Goal: Answer question/provide support: Share knowledge or assist other users

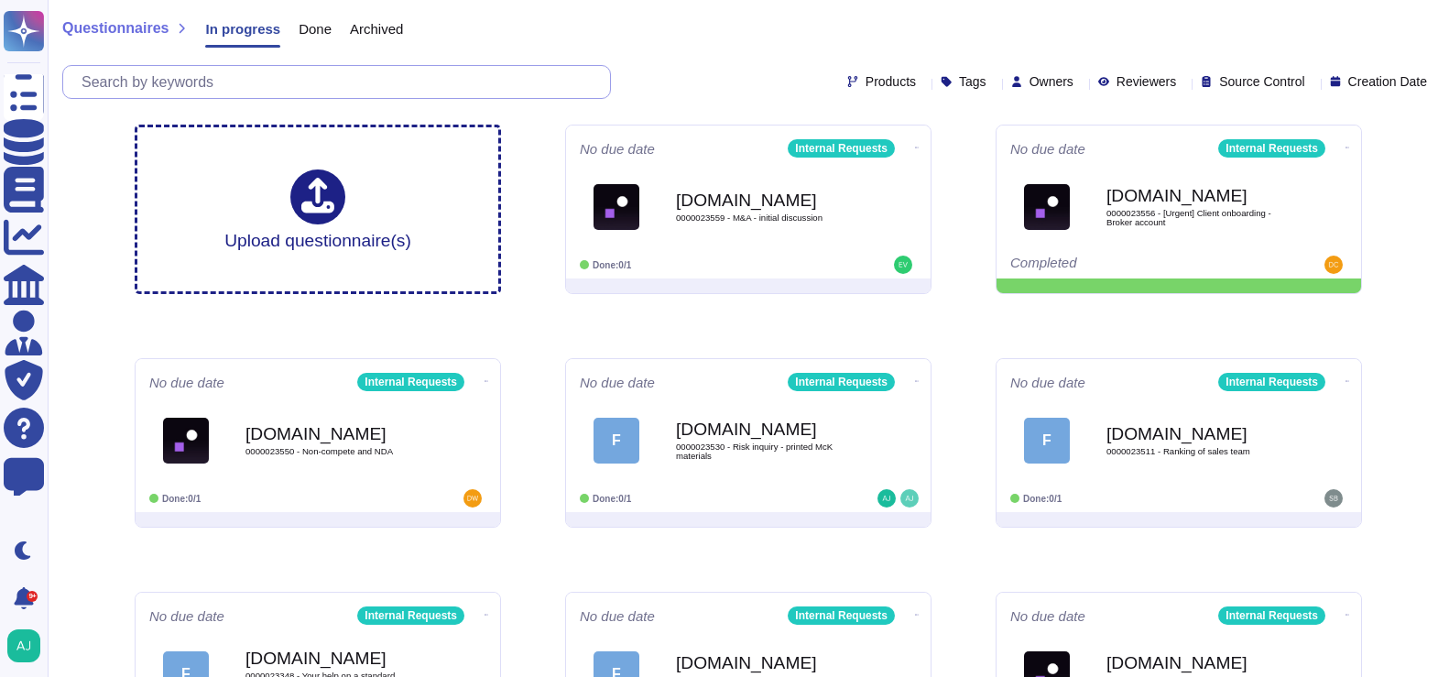
click at [218, 90] on input "text" at bounding box center [341, 82] width 538 height 32
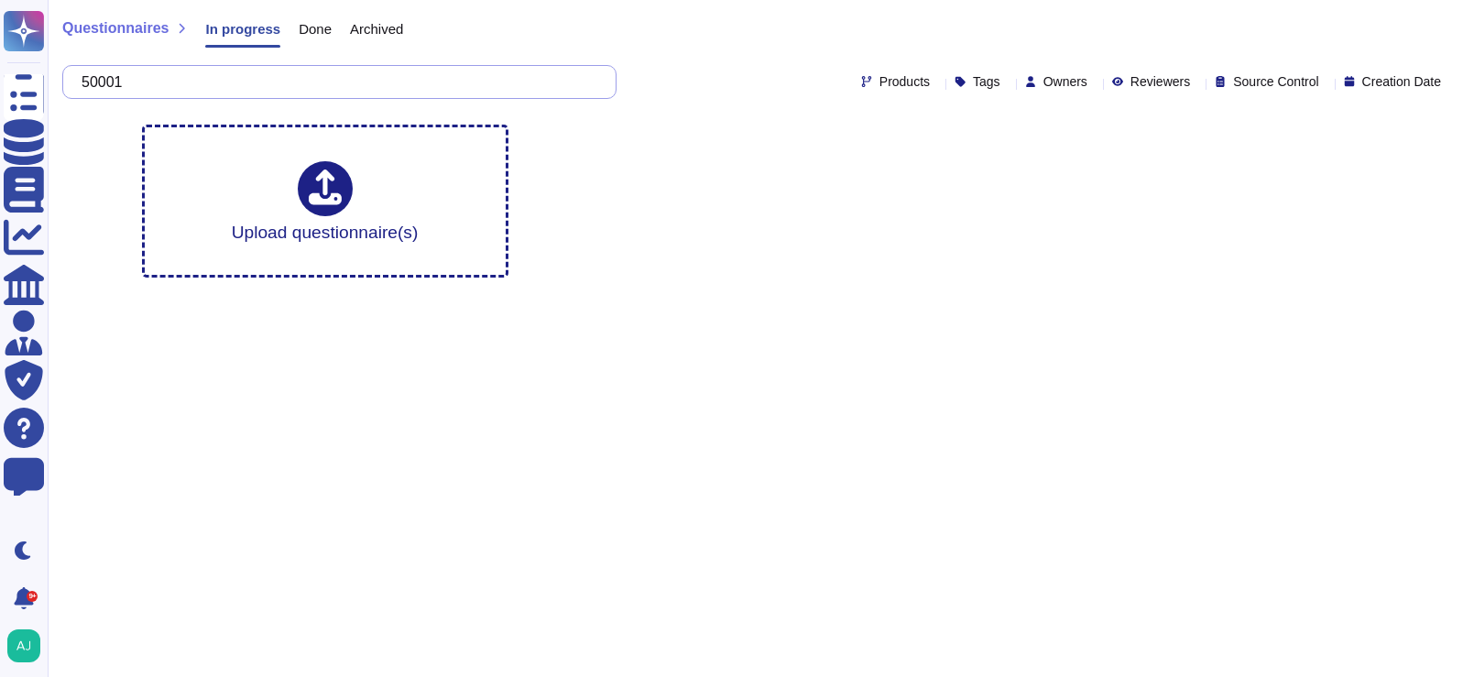
type input "50001"
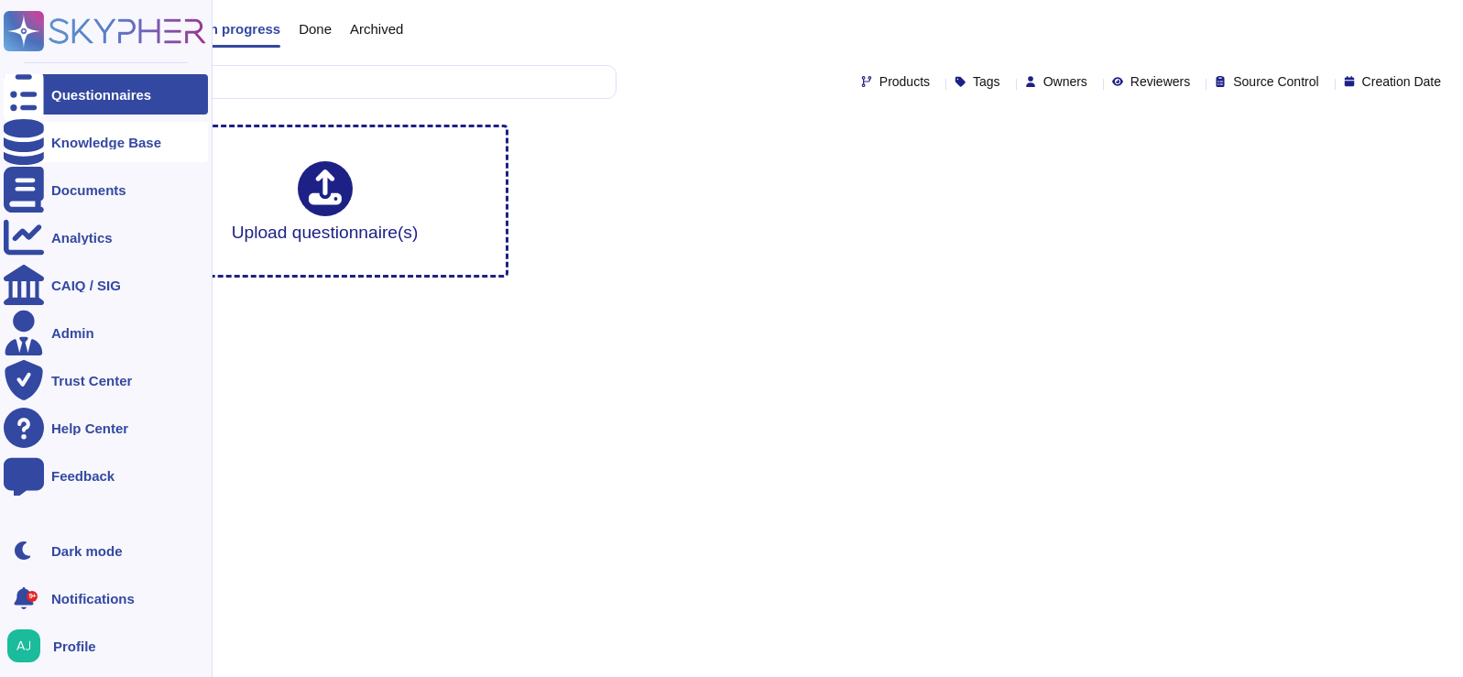
click at [56, 147] on div "Knowledge Base" at bounding box center [106, 143] width 110 height 14
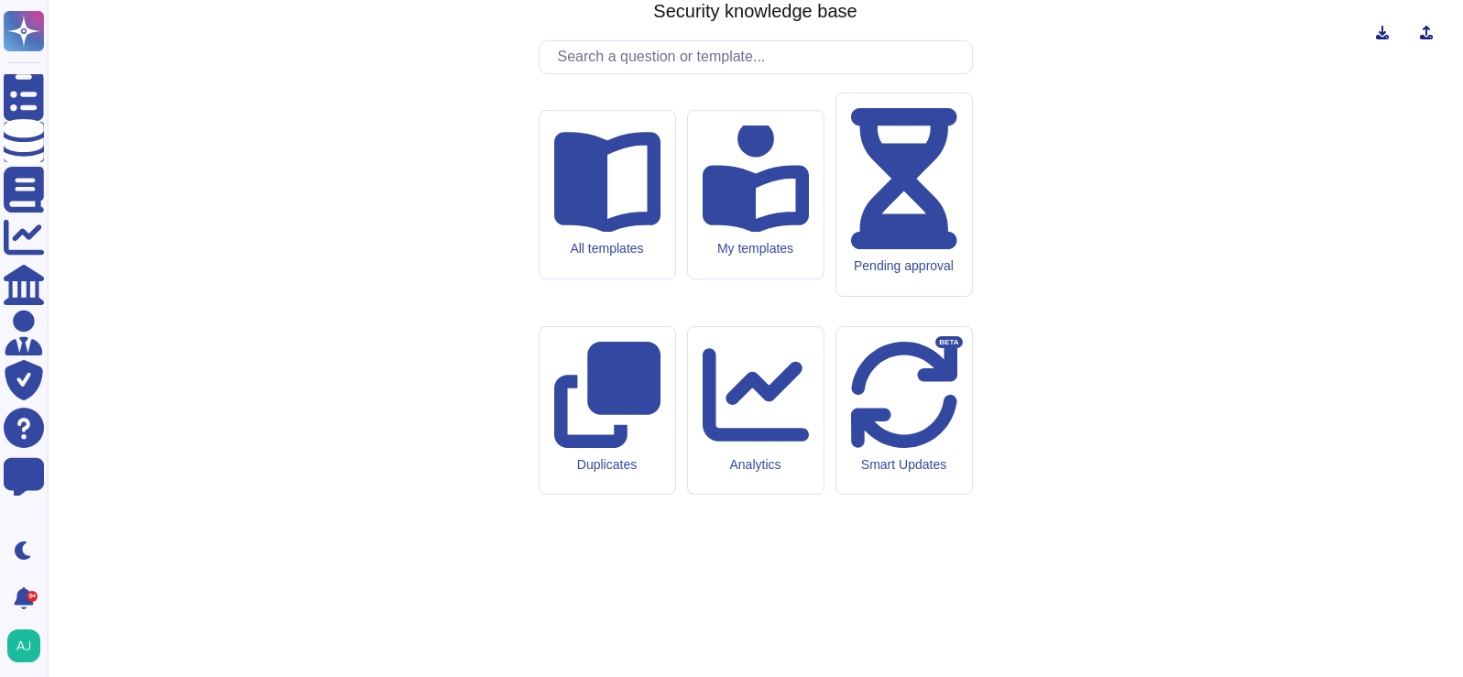
click at [689, 73] on input "text" at bounding box center [760, 57] width 423 height 32
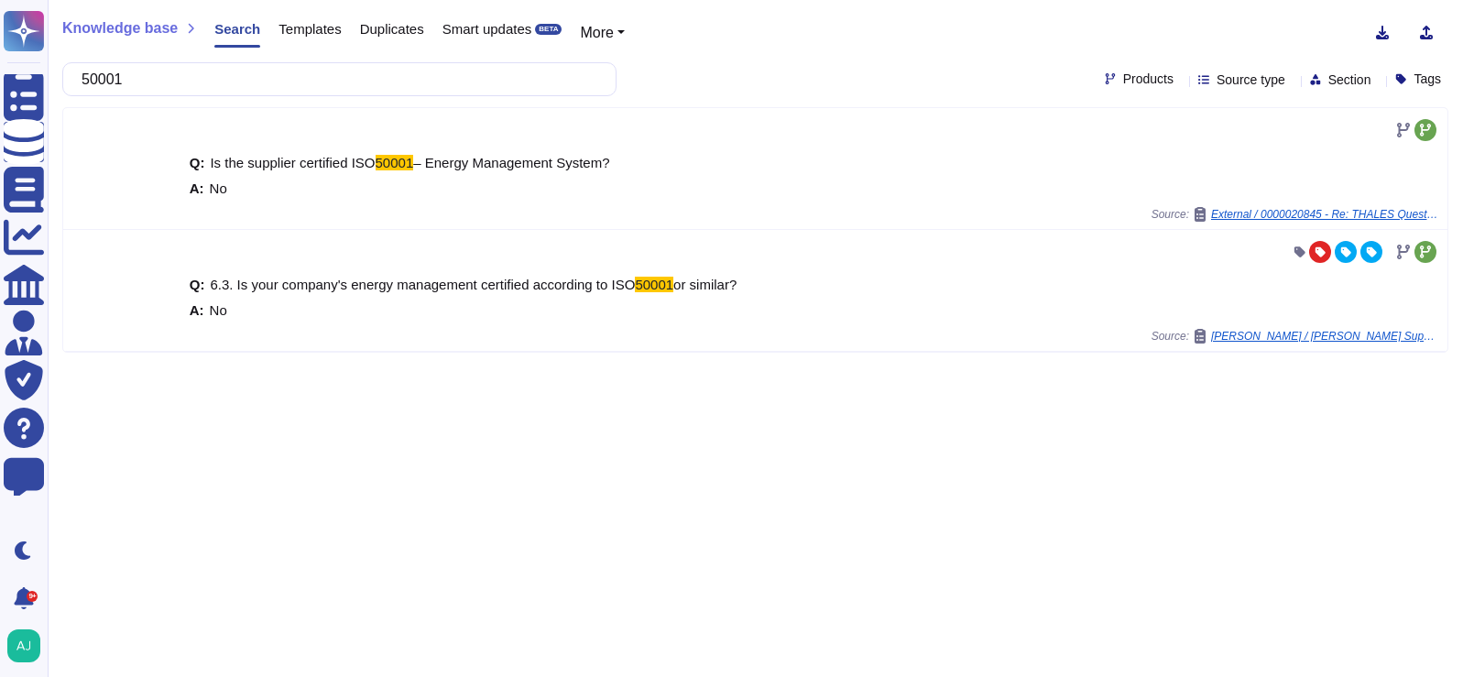
type input "50001"
click at [1181, 85] on div at bounding box center [1181, 79] width 0 height 14
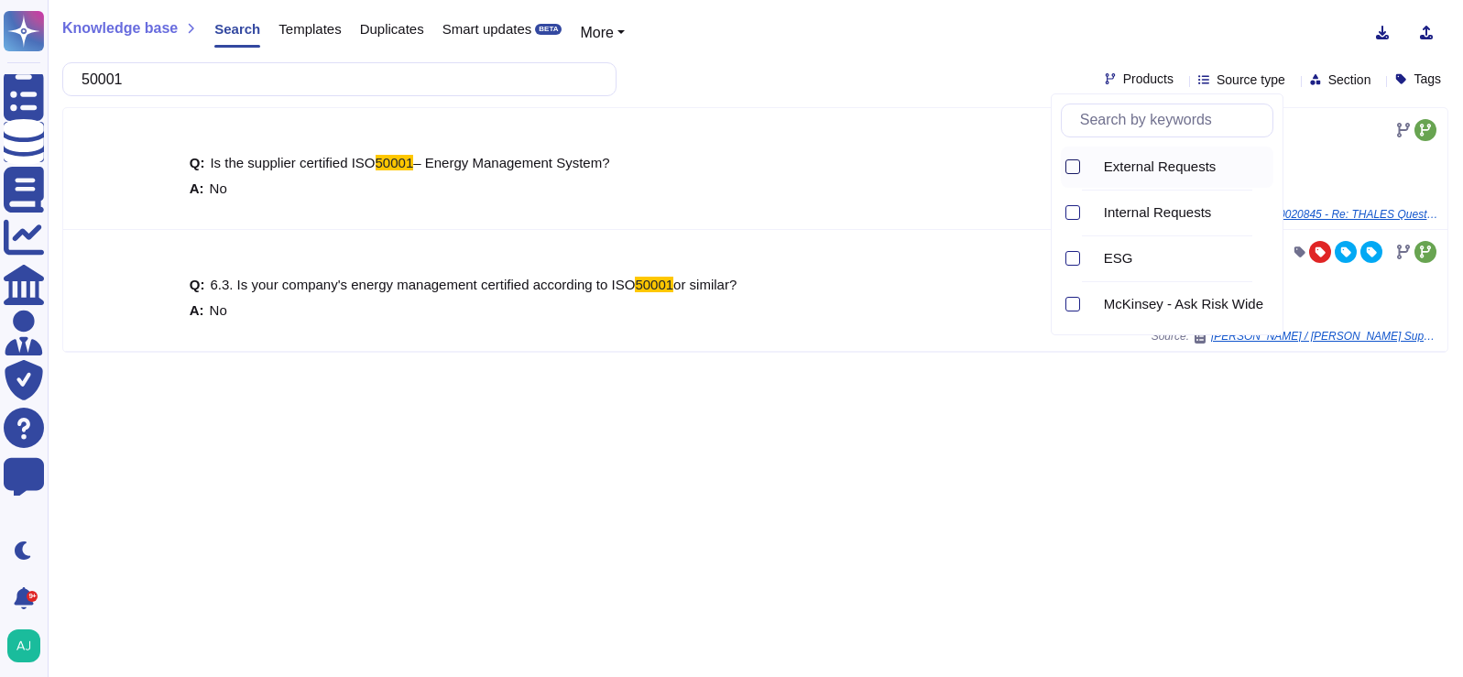
click at [1076, 166] on div at bounding box center [1072, 166] width 15 height 15
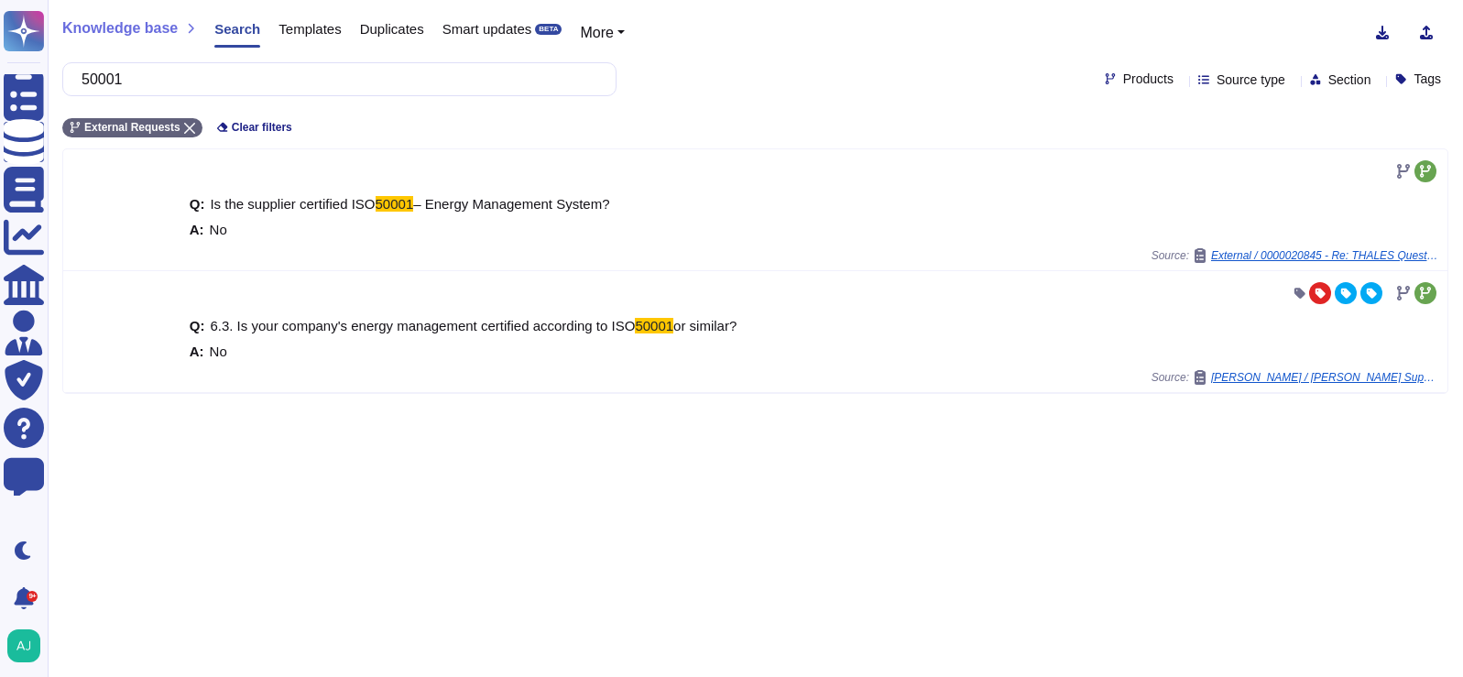
click at [842, 80] on div "50001 Products Source type Section Tags" at bounding box center [755, 79] width 1386 height 34
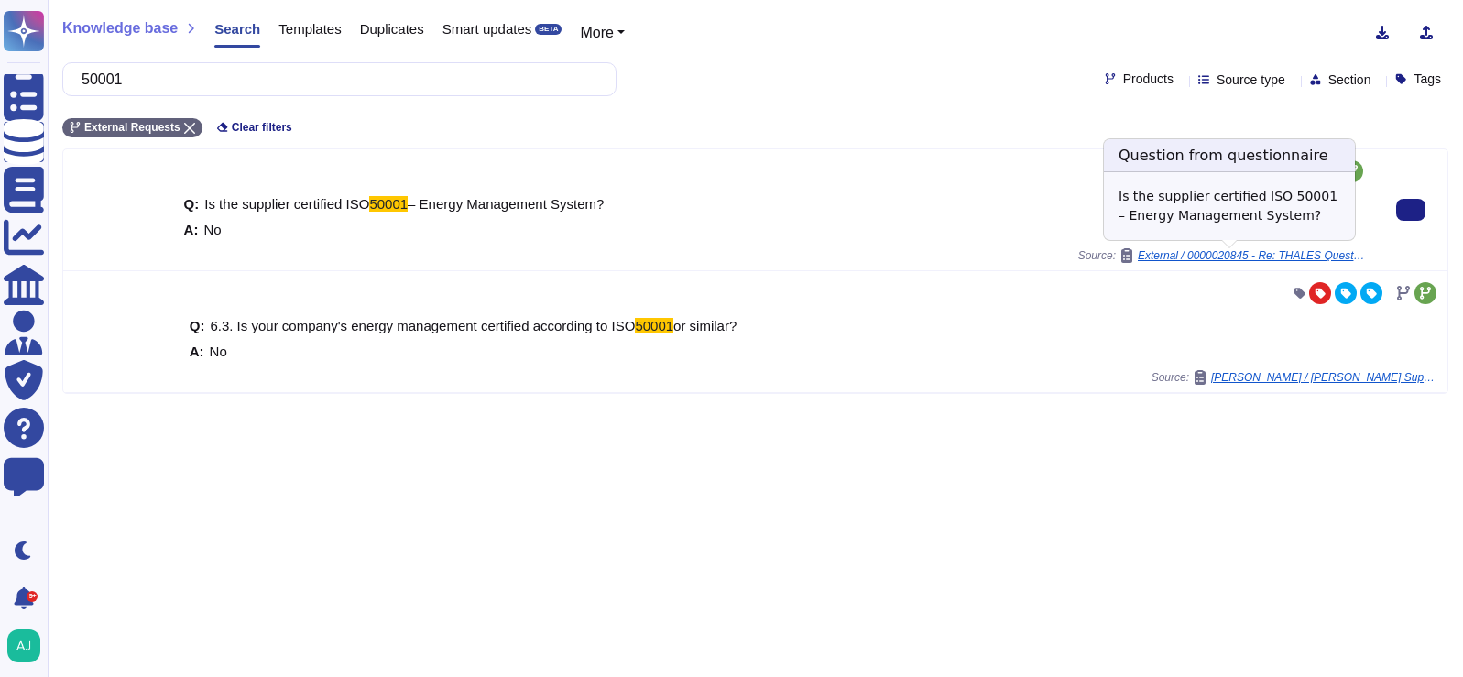
click at [1302, 256] on span "External / 0000020845 - Re: THALES Questionnaire ESG 2025" at bounding box center [1251, 255] width 229 height 11
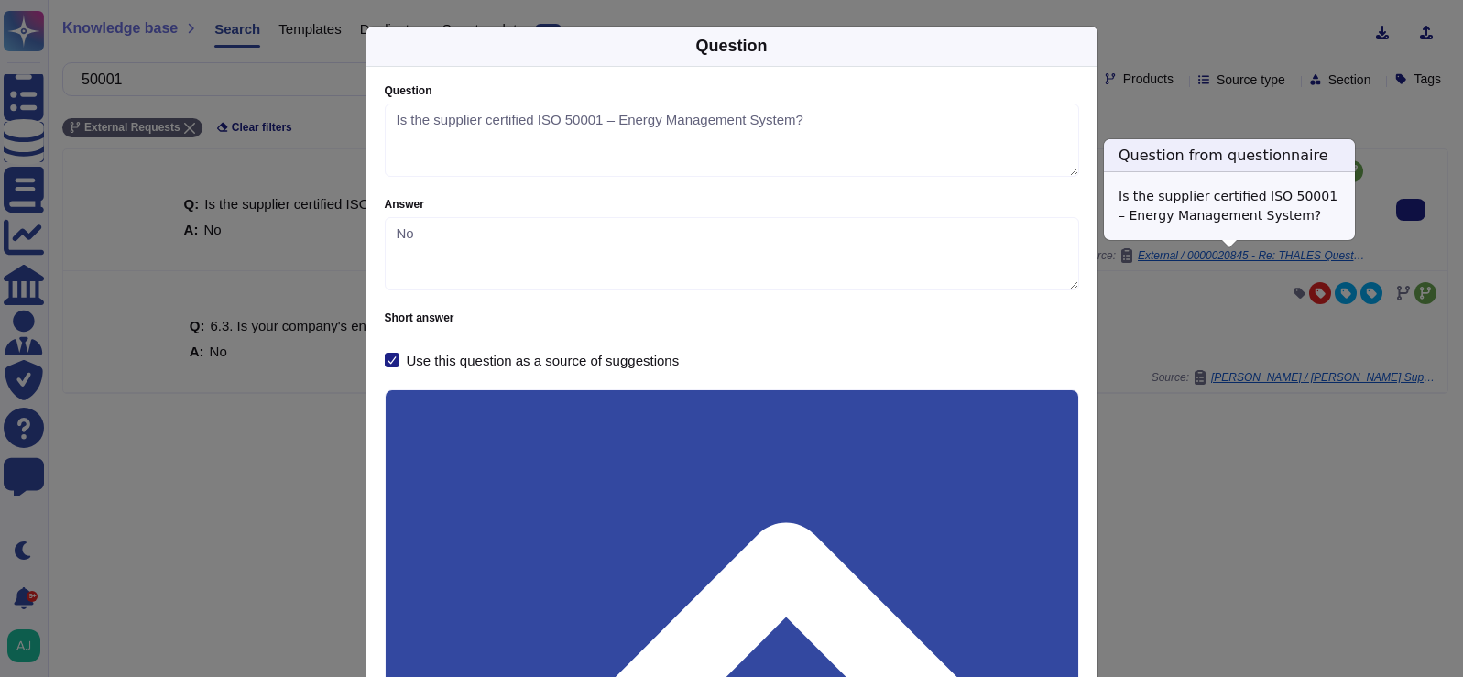
type textarea "Is the supplier certified ISO 50001 – Energy Management System?"
type textarea "No"
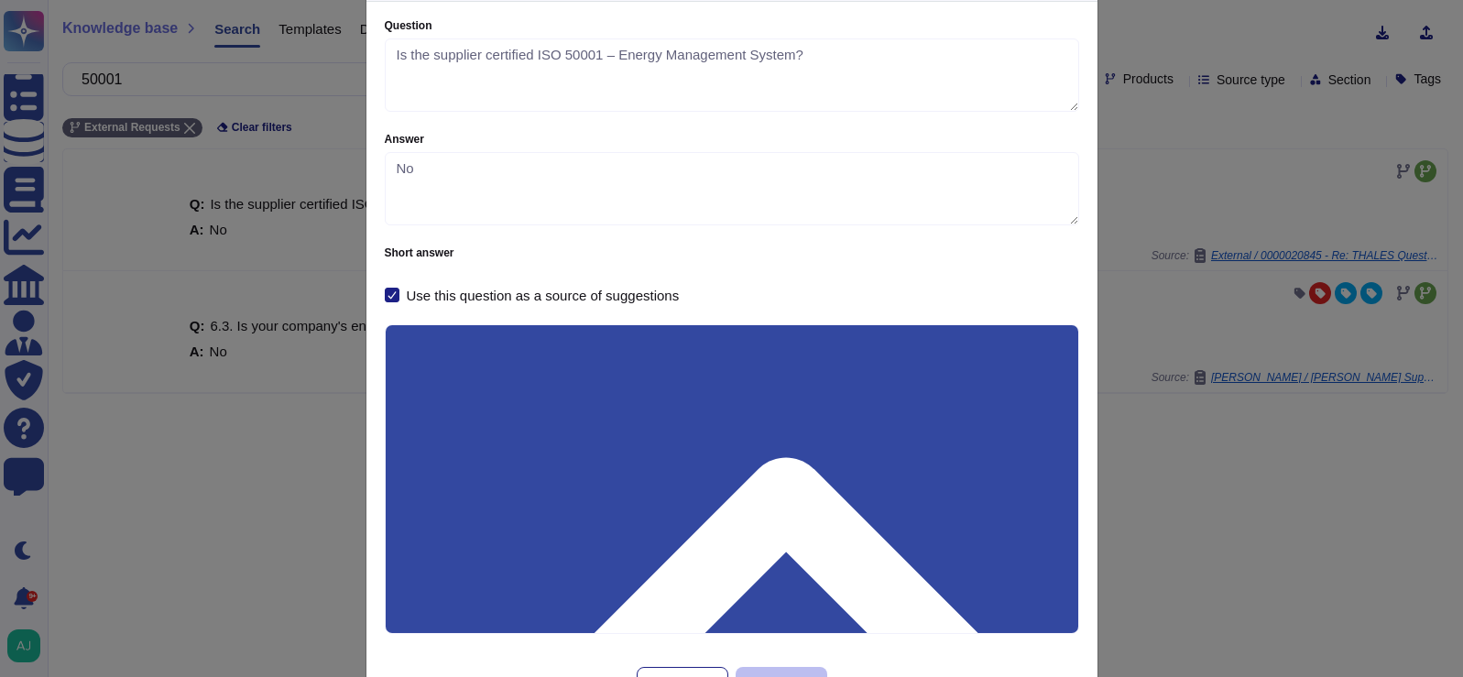
scroll to position [133, 0]
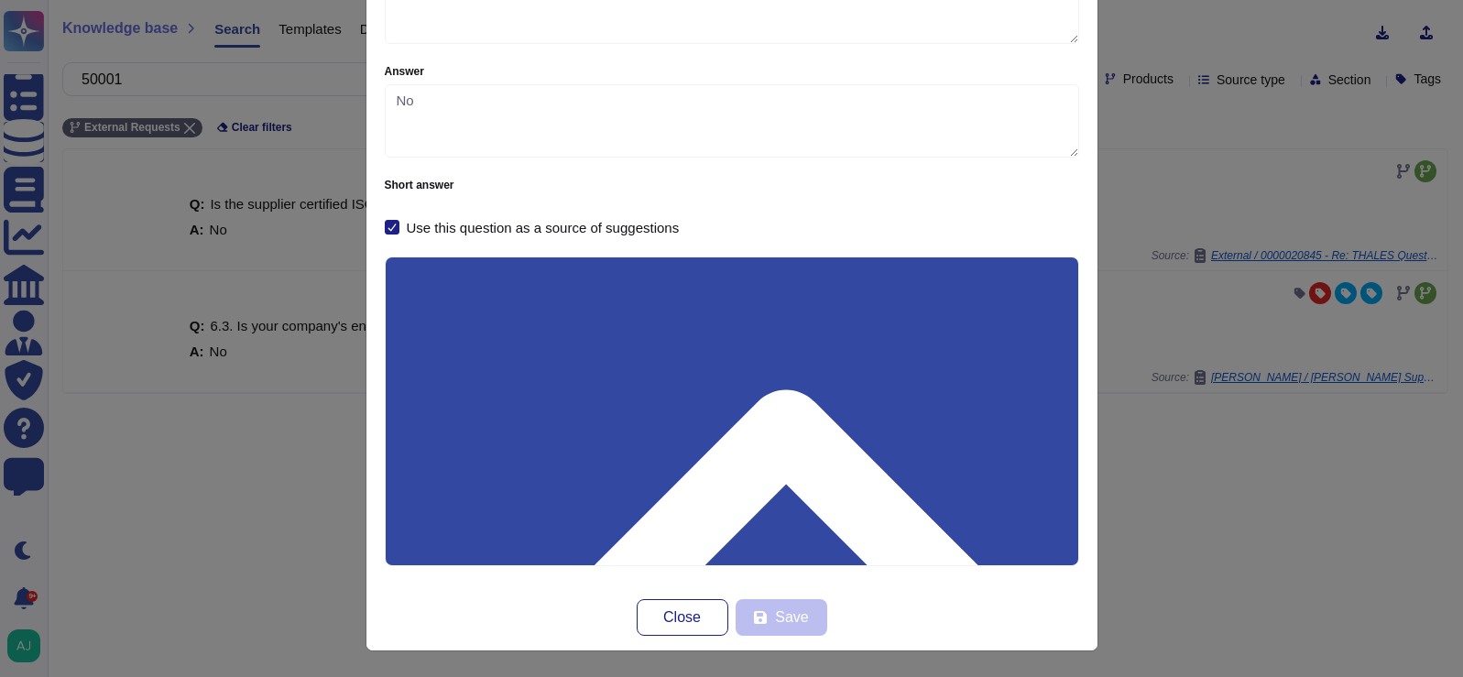
click at [1256, 394] on div "Question Question Is the supplier certified ISO 50001 – Energy Management Syste…" at bounding box center [731, 338] width 1463 height 677
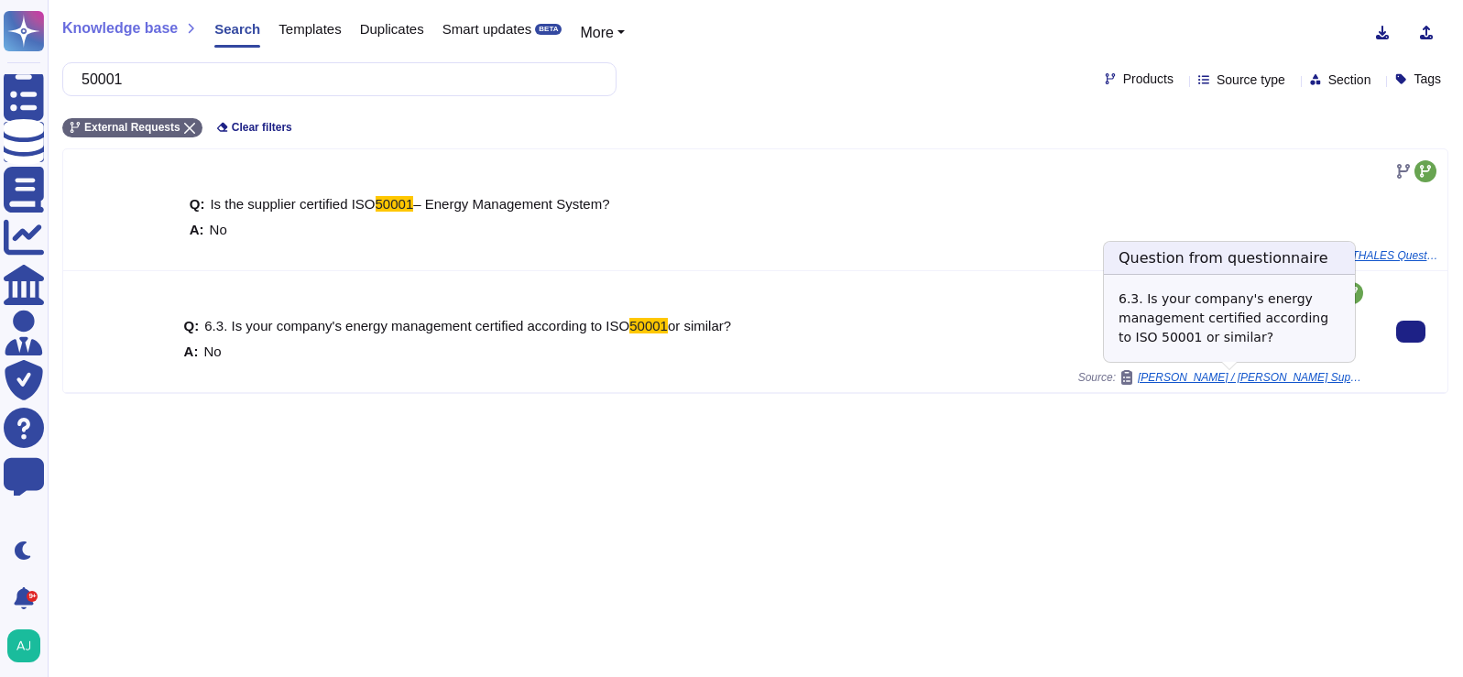
click at [1263, 379] on span "[PERSON_NAME] / [PERSON_NAME] Supplier Portal Questionnaire Export" at bounding box center [1251, 377] width 229 height 11
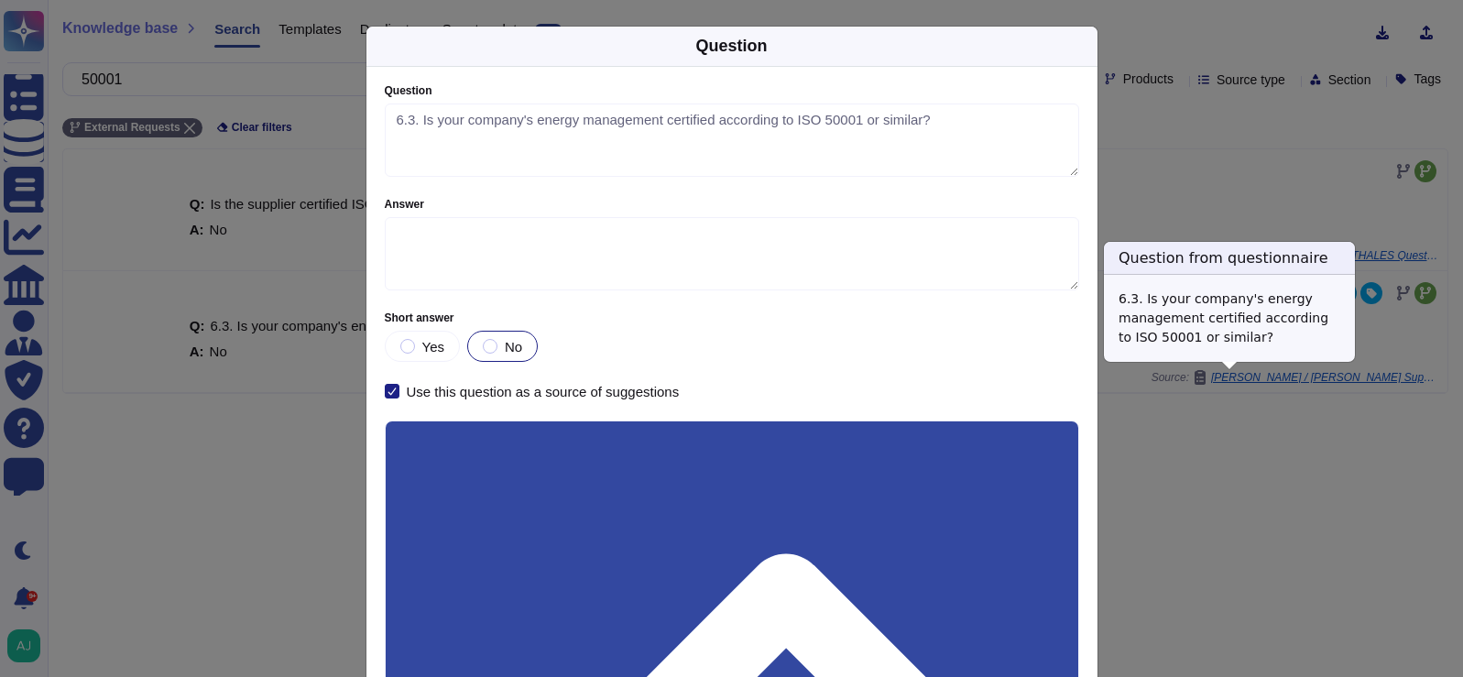
type textarea "6.3. Is your company's energy management certified according to ISO 50001 or si…"
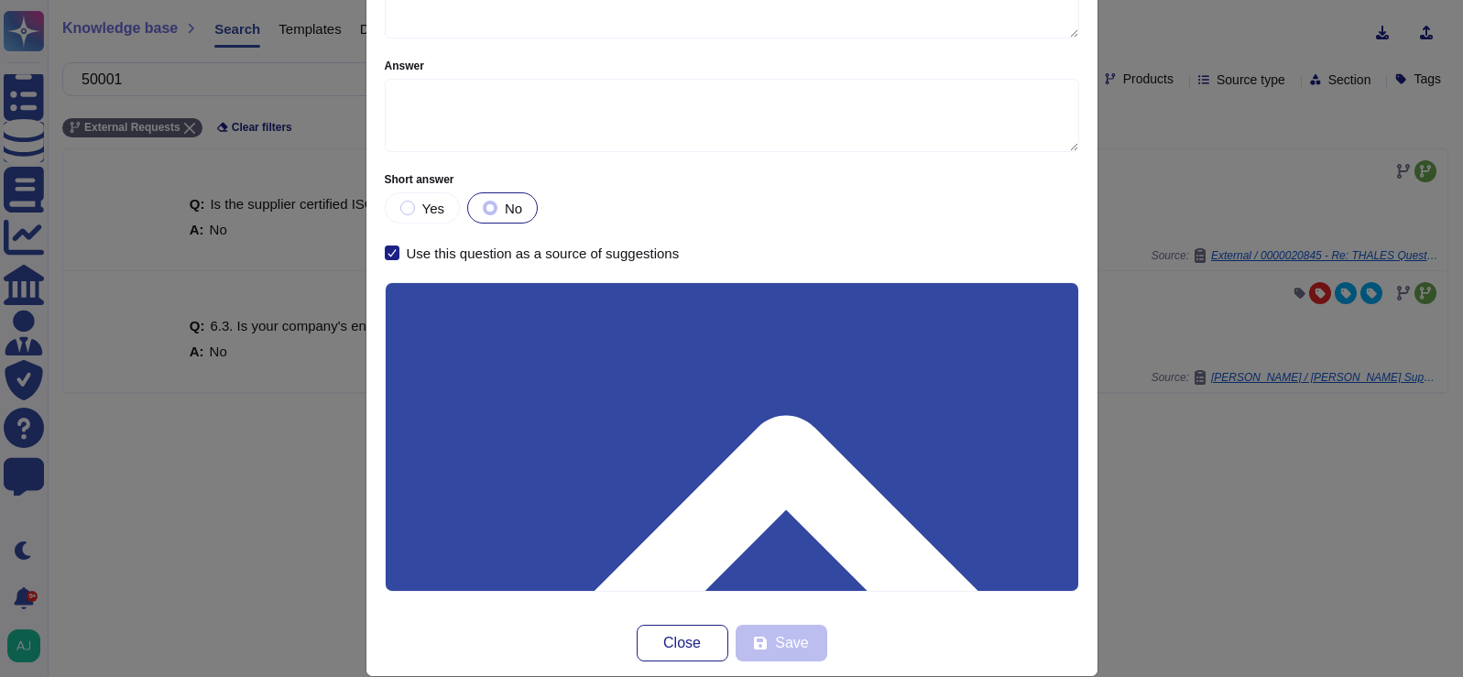
scroll to position [164, 0]
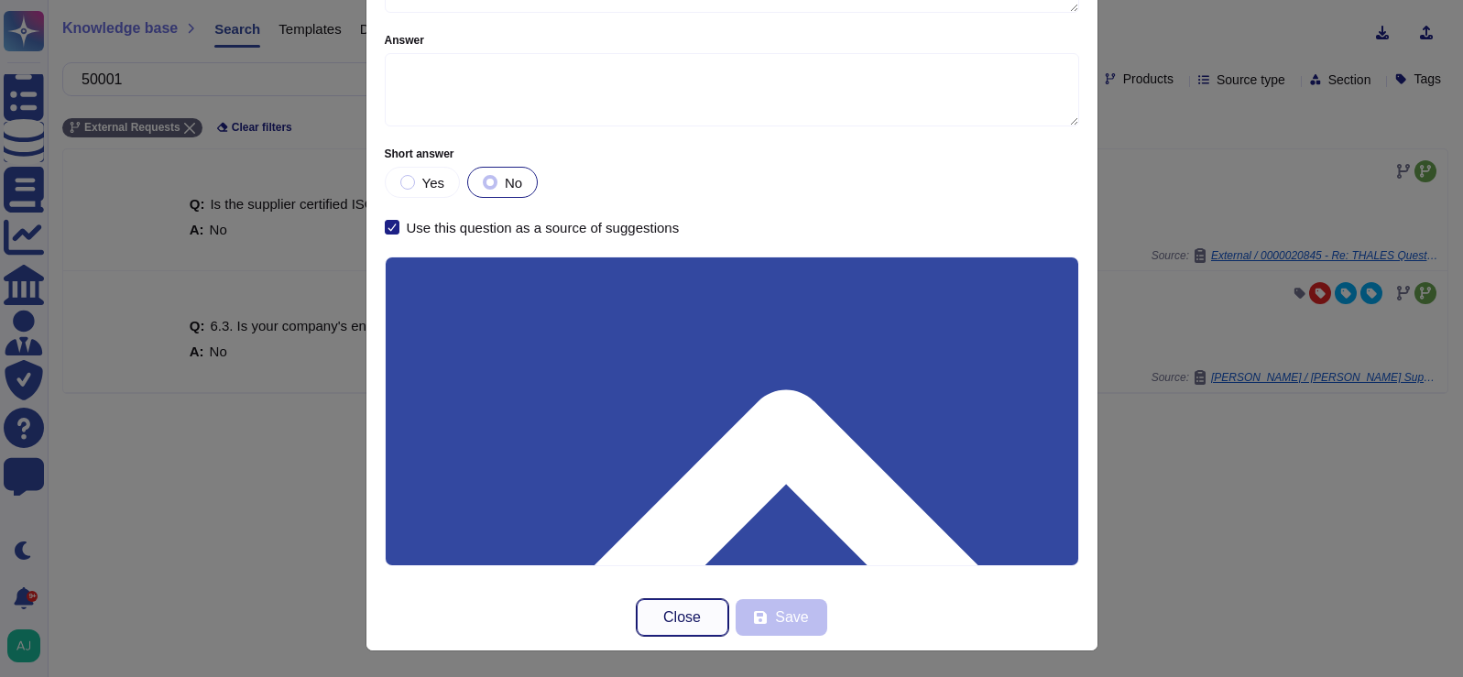
click at [684, 612] on span "Close" at bounding box center [682, 617] width 38 height 15
